Goal: Find specific page/section: Find specific page/section

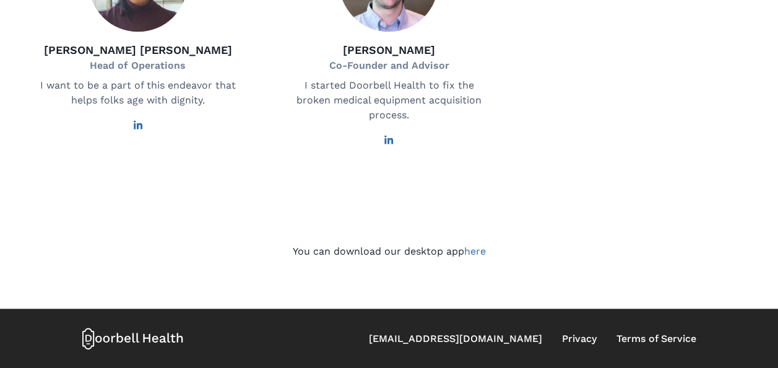
scroll to position [883, 0]
